Goal: Navigation & Orientation: Go to known website

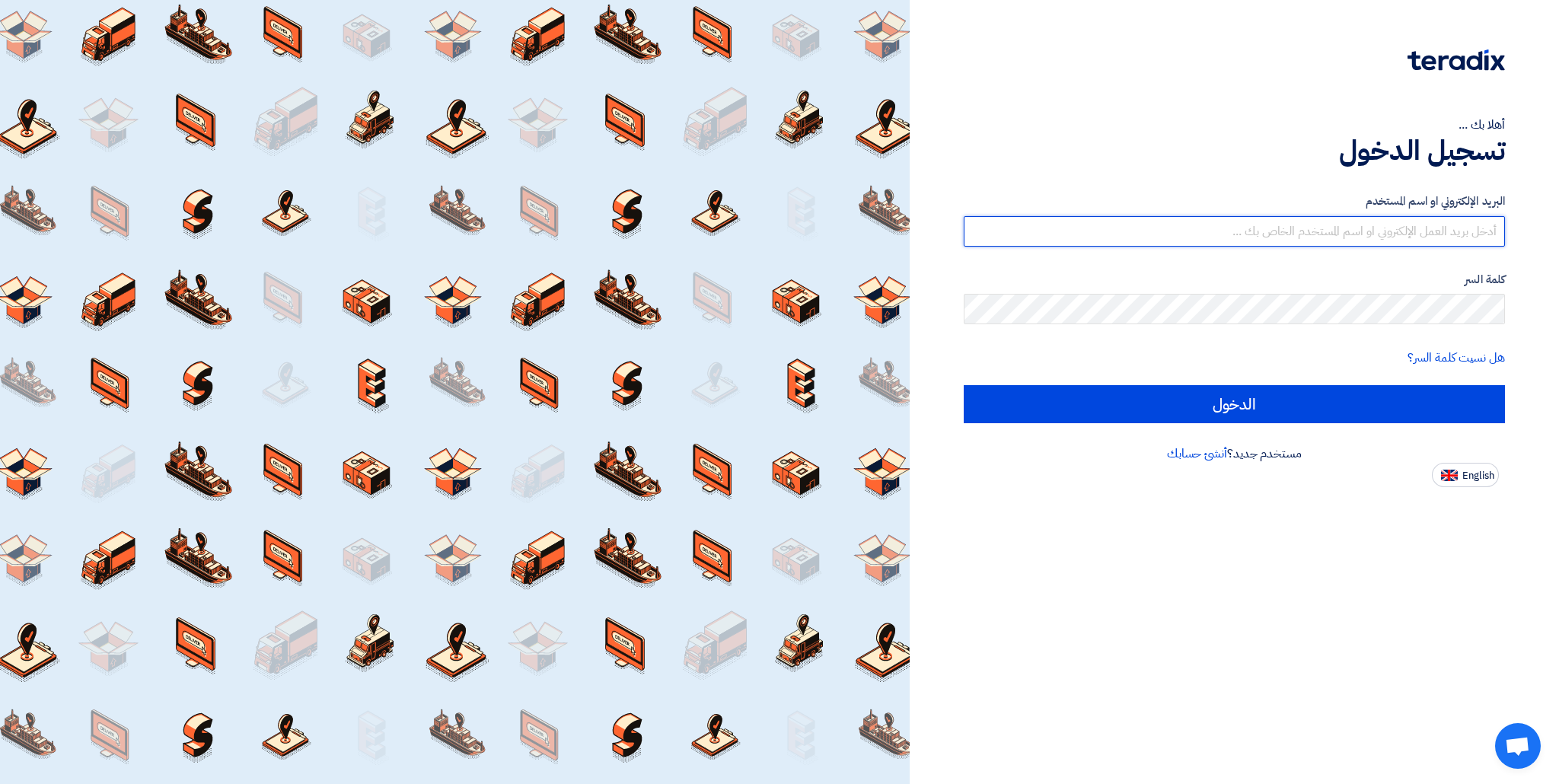
click at [1334, 233] on input "text" at bounding box center [1234, 231] width 541 height 30
click at [1291, 190] on div "البريد الإلكتروني او اسم المستخدم كلمة السر هل نسيت كلمة السر؟ الدخول" at bounding box center [1234, 308] width 541 height 273
